Goal: Task Accomplishment & Management: Manage account settings

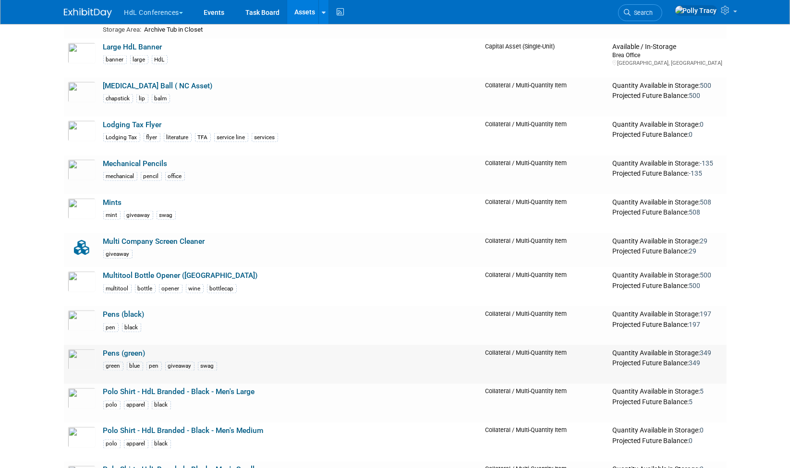
click at [126, 349] on link "Pens (green)" at bounding box center [124, 353] width 42 height 9
click at [149, 159] on link "Mechanical Pencils" at bounding box center [135, 163] width 64 height 9
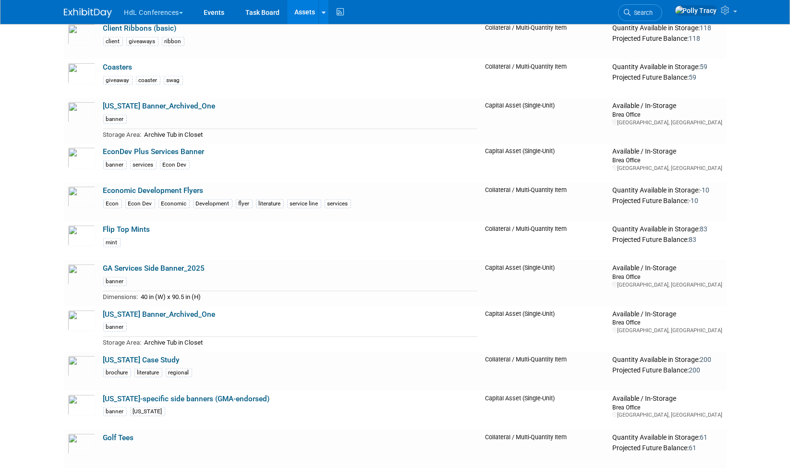
scroll to position [545, 0]
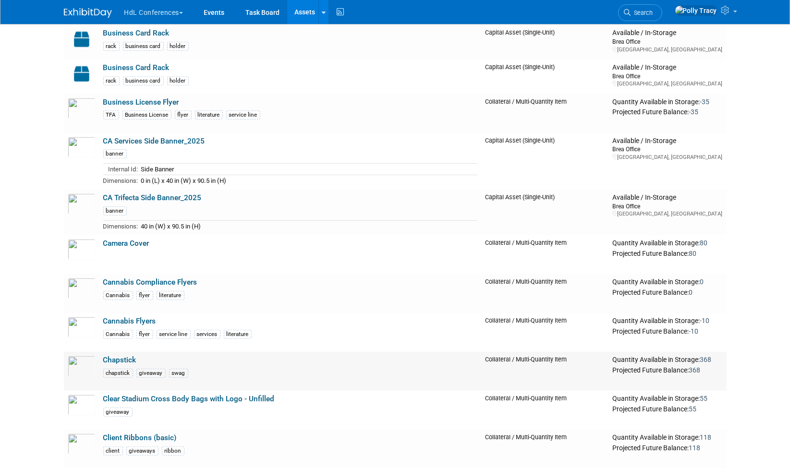
click at [114, 356] on link "Chapstick" at bounding box center [119, 360] width 33 height 9
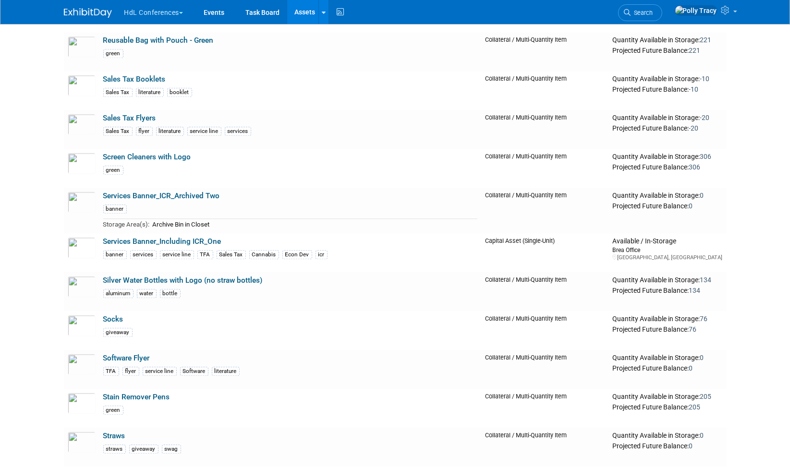
scroll to position [3002, 0]
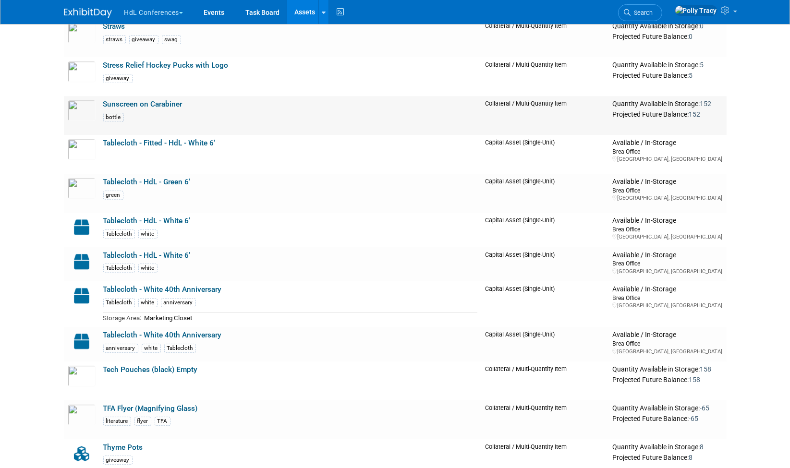
click at [169, 100] on link "Sunscreen on Carabiner" at bounding box center [142, 104] width 79 height 9
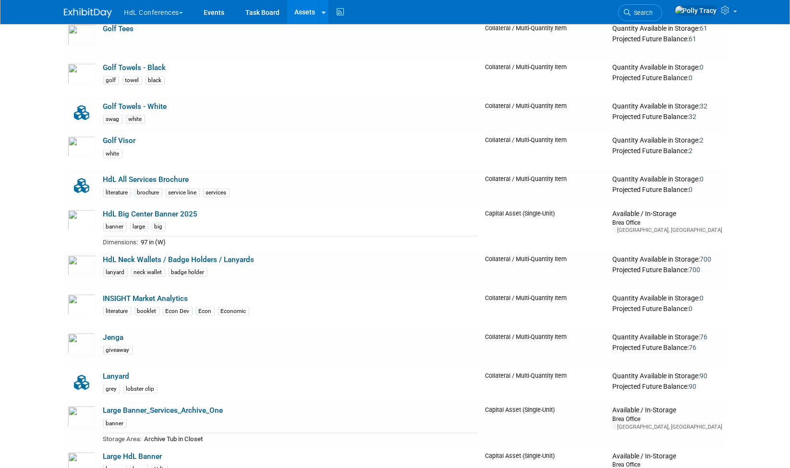
scroll to position [955, 0]
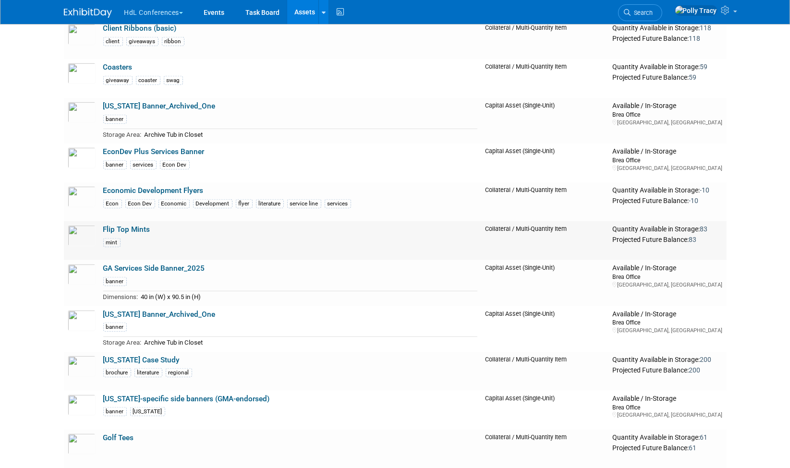
click at [118, 221] on td "Flip Top Mints mint" at bounding box center [290, 240] width 382 height 39
click at [116, 225] on link "Flip Top Mints" at bounding box center [126, 229] width 47 height 9
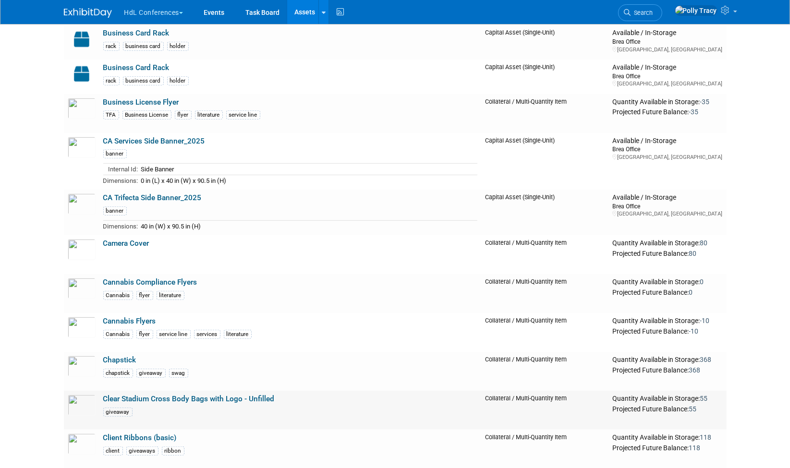
click at [144, 399] on link "Clear Stadium Cross Body Bags with Logo - Unfilled" at bounding box center [188, 399] width 171 height 9
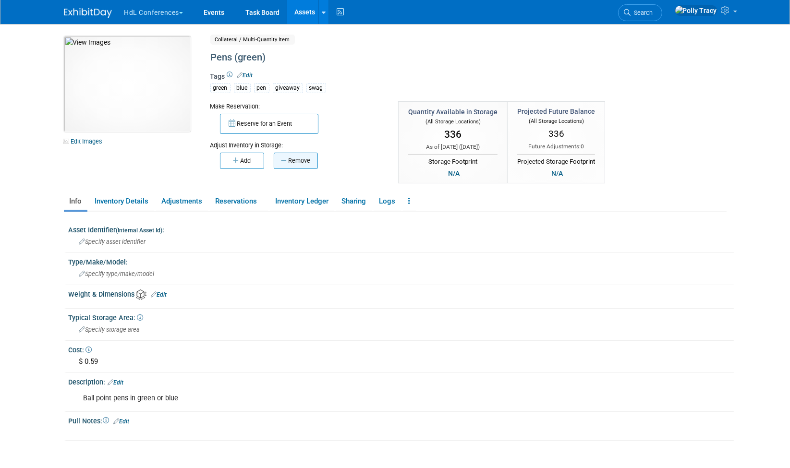
click at [295, 164] on button "Remove" at bounding box center [296, 161] width 44 height 16
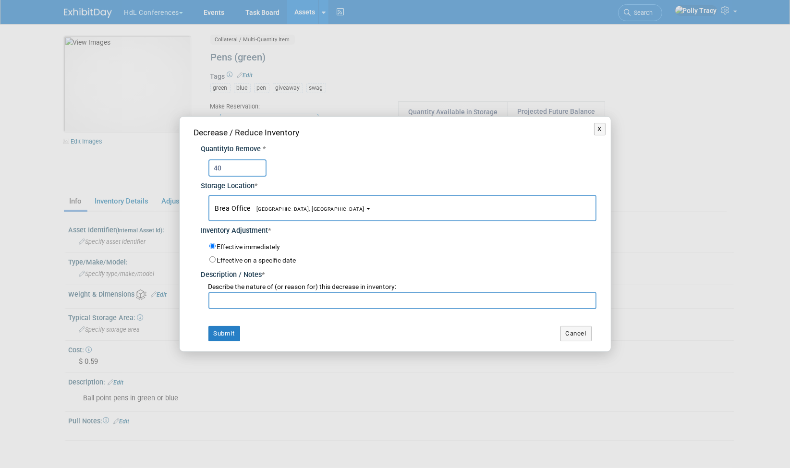
type input "40"
click at [255, 303] on input "text" at bounding box center [402, 300] width 388 height 17
type input "ICSC Western"
click at [228, 334] on button "Submit" at bounding box center [224, 333] width 32 height 15
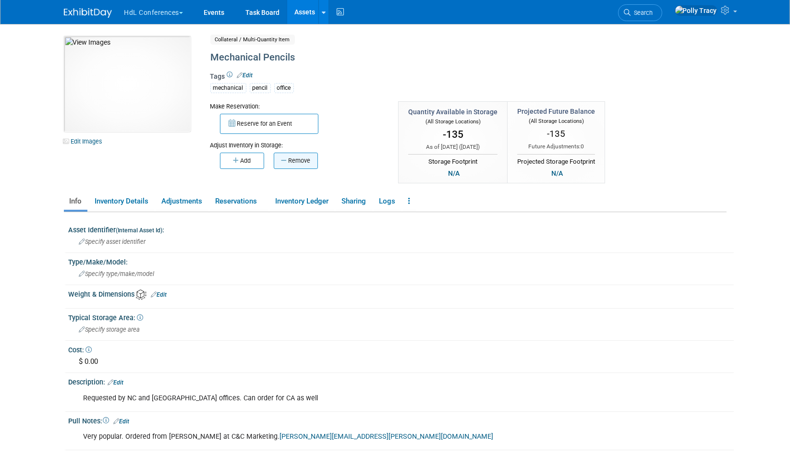
click at [303, 159] on button "Remove" at bounding box center [296, 161] width 44 height 16
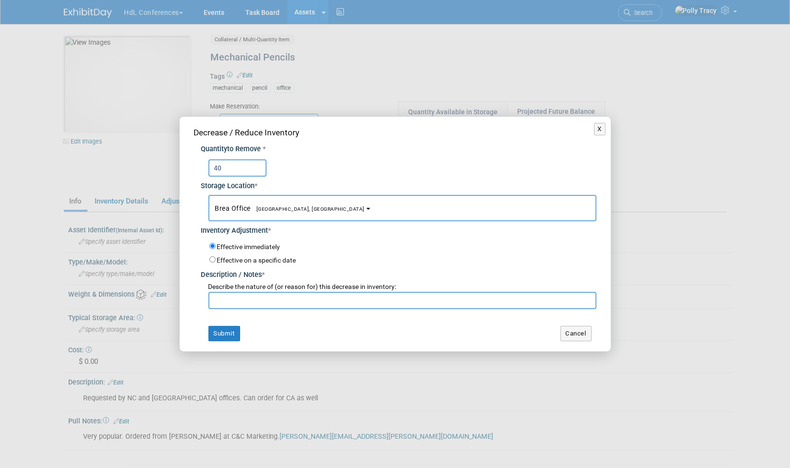
type input "40"
click at [288, 293] on input "text" at bounding box center [402, 300] width 388 height 17
type input "ICSC Western"
click at [225, 334] on button "Submit" at bounding box center [224, 333] width 32 height 15
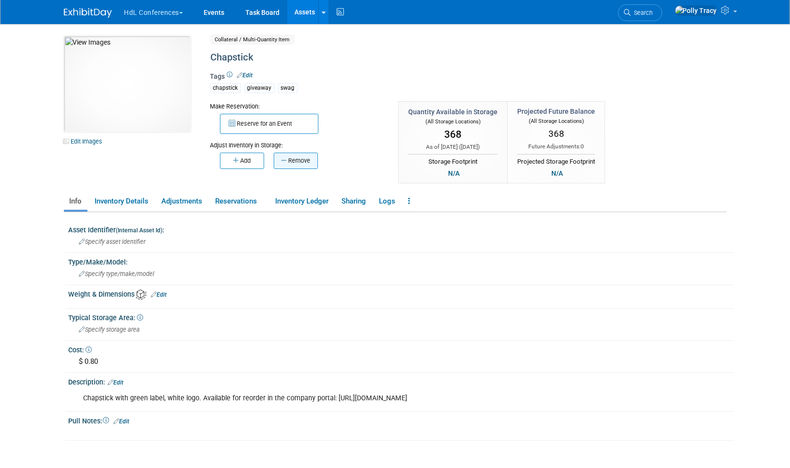
click at [299, 163] on button "Remove" at bounding box center [296, 161] width 44 height 16
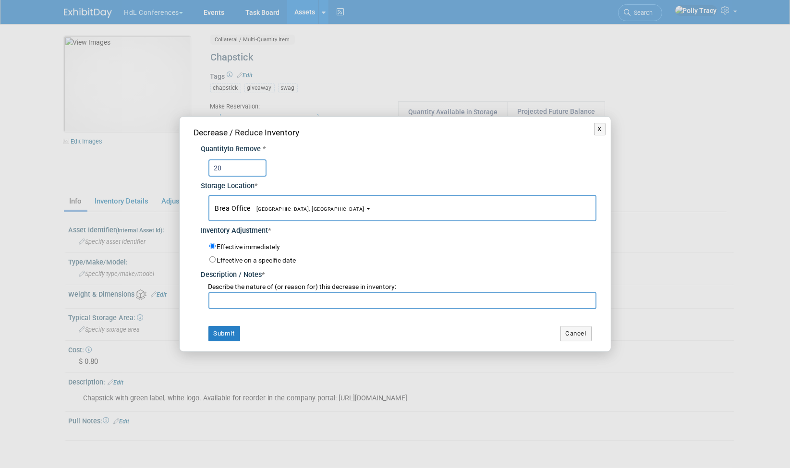
type input "20"
click at [223, 301] on input "text" at bounding box center [402, 300] width 388 height 17
type input "ICSC Western"
click at [219, 332] on button "Submit" at bounding box center [224, 333] width 32 height 15
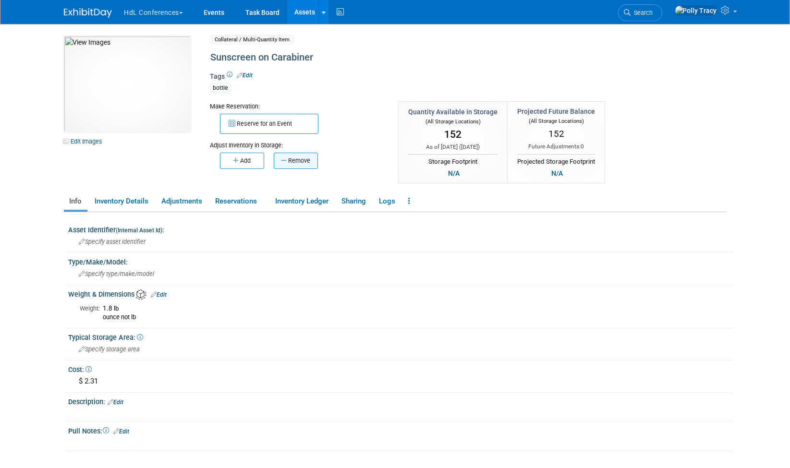
click at [298, 156] on button "Remove" at bounding box center [296, 161] width 44 height 16
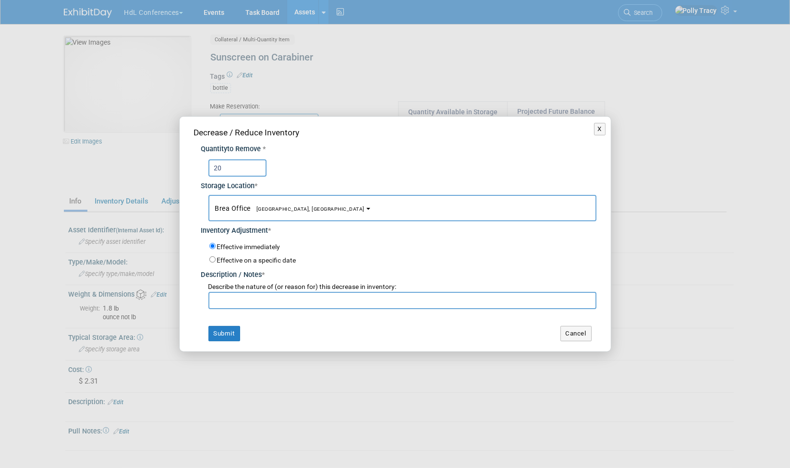
type input "20"
click at [256, 301] on input "text" at bounding box center [402, 300] width 388 height 17
type input "ICSC Western"
click at [225, 333] on button "Submit" at bounding box center [224, 333] width 32 height 15
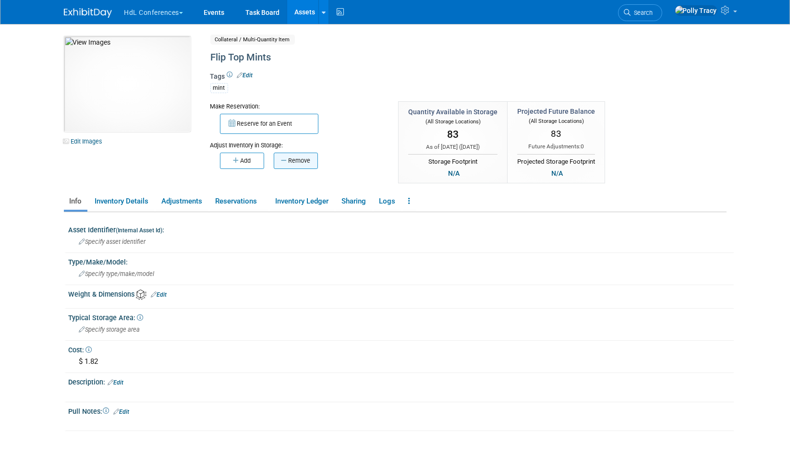
click at [283, 158] on icon "button" at bounding box center [284, 161] width 7 height 6
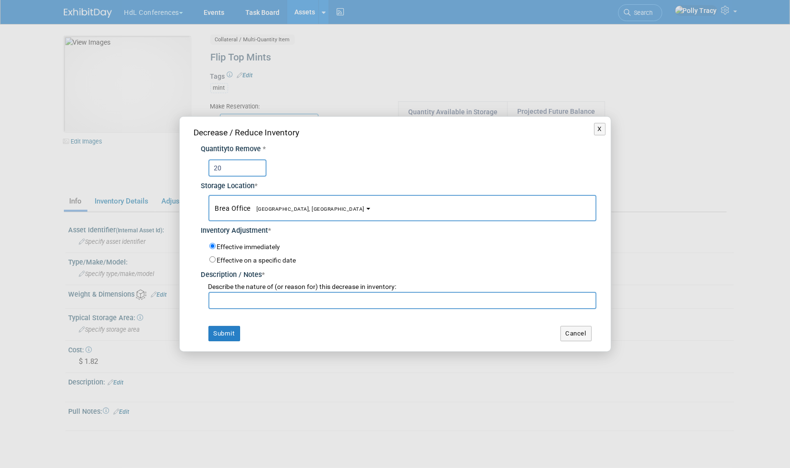
type input "20"
click at [239, 303] on input "text" at bounding box center [402, 300] width 388 height 17
click at [239, 303] on input "I" at bounding box center [402, 300] width 388 height 17
type input "ICSC Western"
click at [226, 334] on button "Submit" at bounding box center [224, 333] width 32 height 15
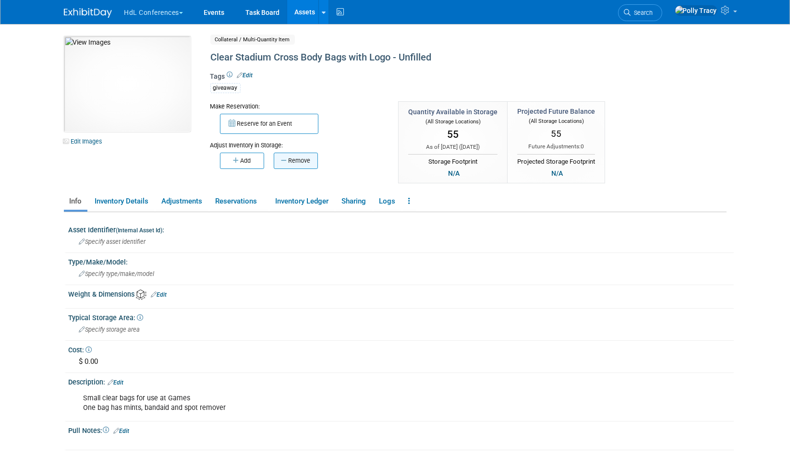
click at [299, 158] on button "Remove" at bounding box center [296, 161] width 44 height 16
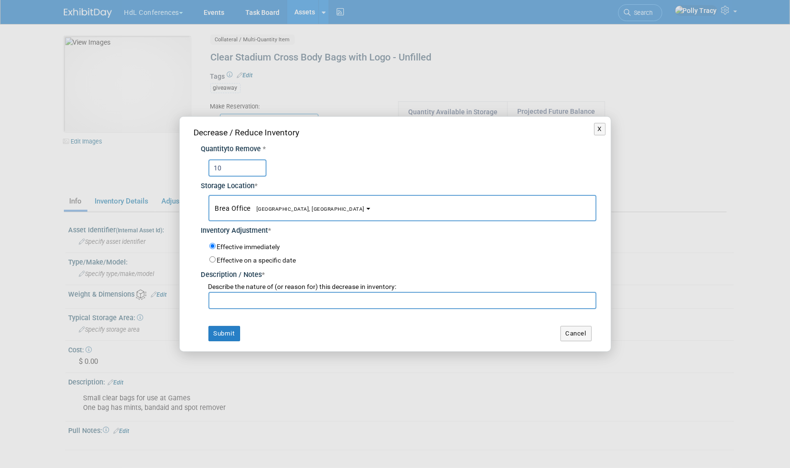
type input "10"
click at [254, 302] on input "text" at bounding box center [402, 300] width 388 height 17
type input "ICSC Western"
click at [218, 332] on button "Submit" at bounding box center [224, 333] width 32 height 15
